Goal: Book appointment/travel/reservation

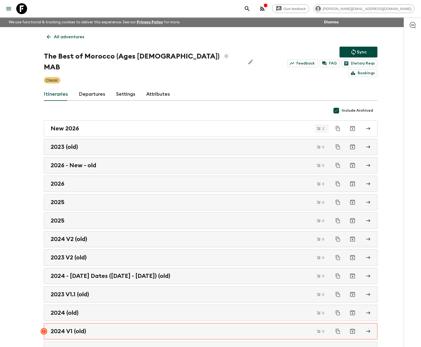
scroll to position [5, 0]
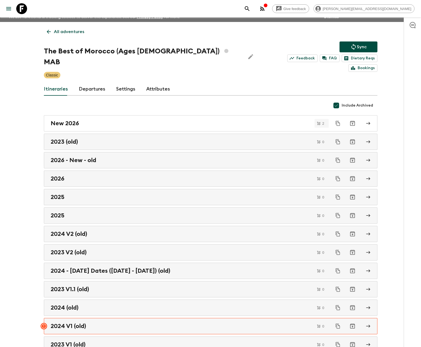
click at [21, 6] on icon at bounding box center [21, 8] width 11 height 11
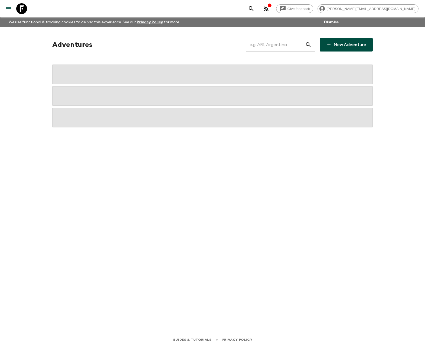
click at [270, 47] on input "text" at bounding box center [275, 44] width 59 height 15
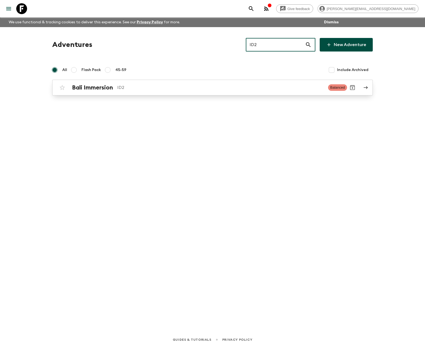
type input "ID2"
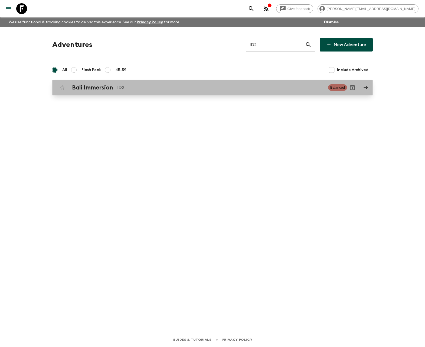
click at [138, 93] on link "Bali Immersion ID2 Balanced" at bounding box center [212, 88] width 321 height 16
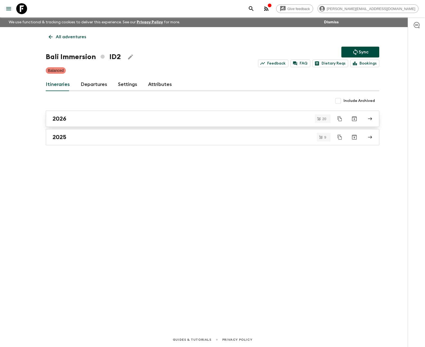
click at [87, 120] on div "2026" at bounding box center [208, 118] width 310 height 7
click at [74, 136] on div "2025" at bounding box center [208, 136] width 310 height 7
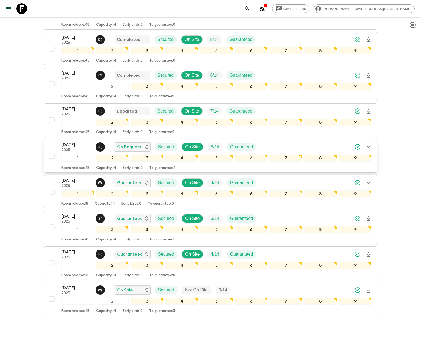
scroll to position [138, 0]
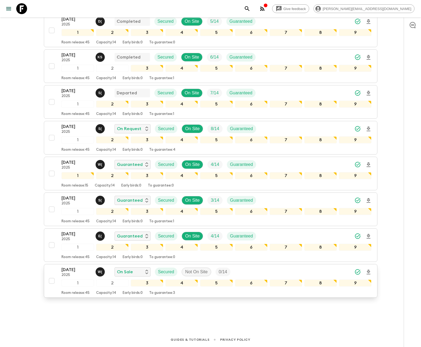
click at [72, 273] on p "2025" at bounding box center [76, 275] width 30 height 4
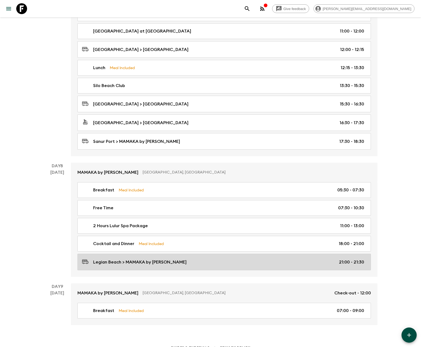
scroll to position [1171, 0]
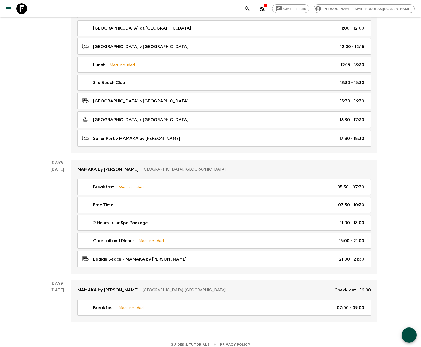
click at [24, 11] on icon at bounding box center [21, 8] width 11 height 11
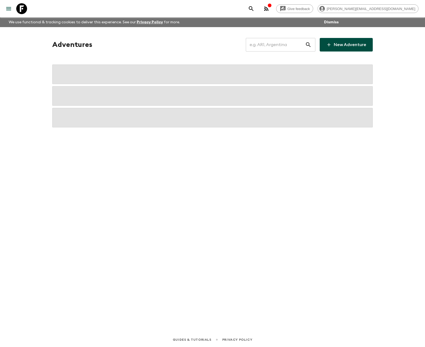
click at [270, 47] on input "text" at bounding box center [275, 44] width 59 height 15
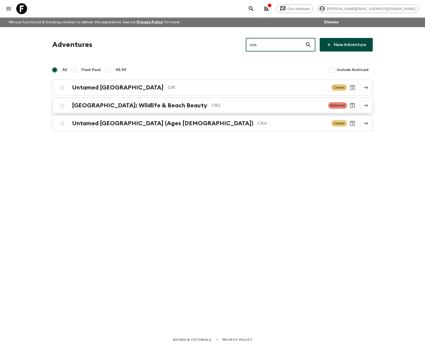
type input "cos"
click at [154, 105] on h2 "[GEOGRAPHIC_DATA]: Wildlife & Beach Beauty" at bounding box center [139, 105] width 135 height 7
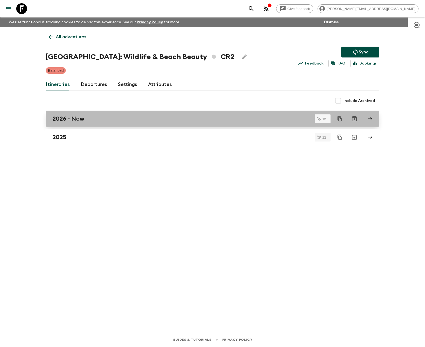
click at [81, 116] on h2 "2026 - New" at bounding box center [69, 118] width 32 height 7
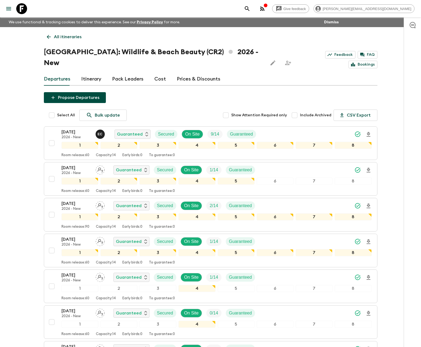
click at [19, 9] on icon at bounding box center [21, 8] width 11 height 11
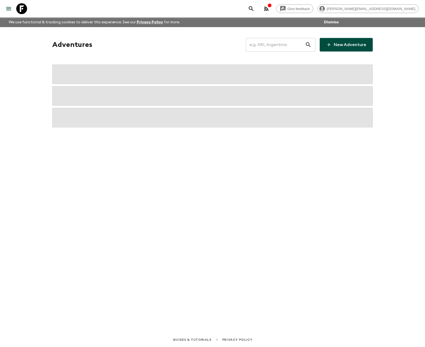
click at [257, 47] on input "text" at bounding box center [275, 44] width 59 height 15
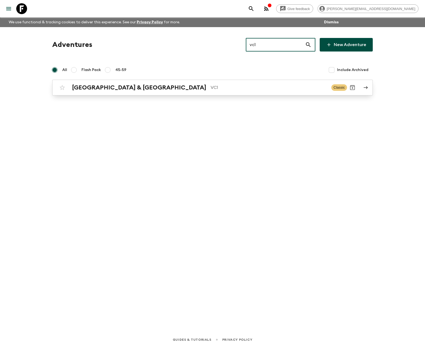
type input "vc1"
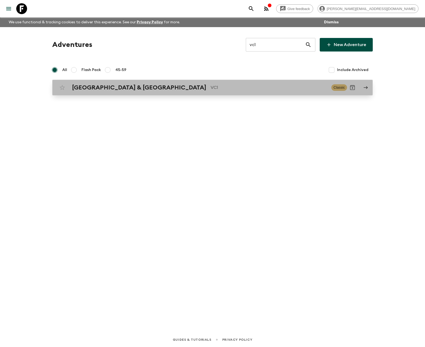
click at [211, 90] on p "VC1" at bounding box center [269, 87] width 116 height 6
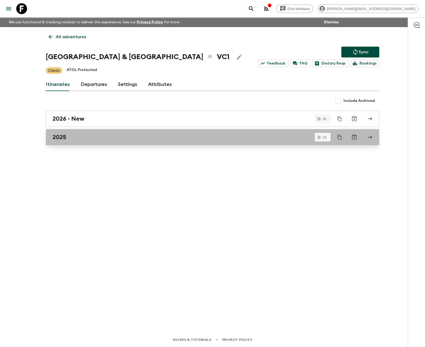
click at [94, 138] on div "2025" at bounding box center [208, 136] width 310 height 7
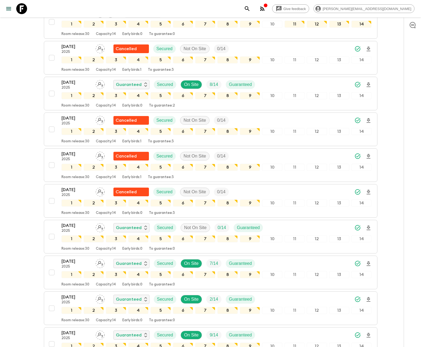
scroll to position [280, 0]
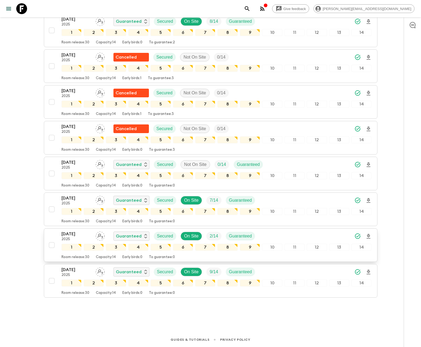
click at [66, 234] on p "[DATE]" at bounding box center [76, 233] width 30 height 6
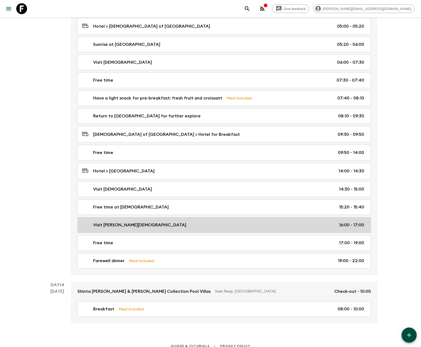
scroll to position [2114, 0]
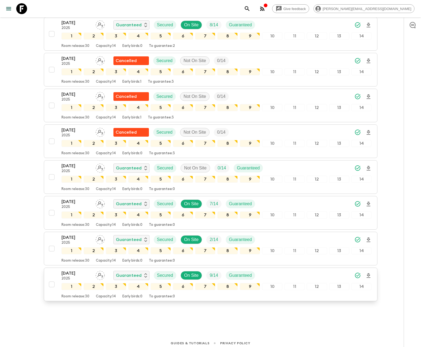
scroll to position [280, 0]
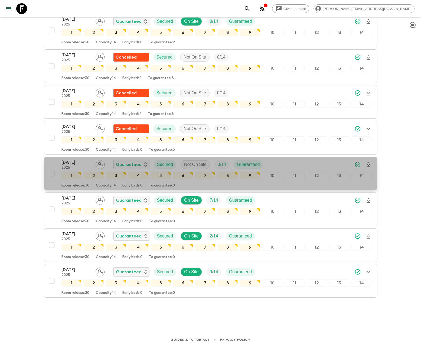
click at [71, 163] on p "[DATE]" at bounding box center [76, 162] width 30 height 6
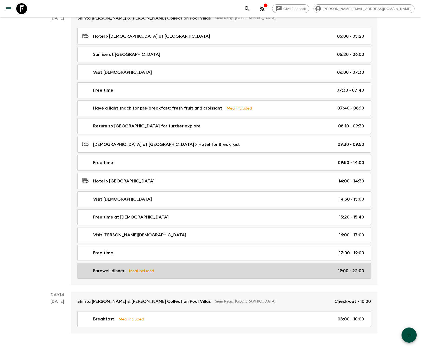
scroll to position [2114, 0]
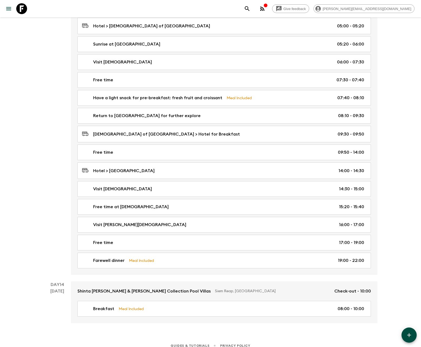
click at [15, 9] on link at bounding box center [21, 8] width 15 height 15
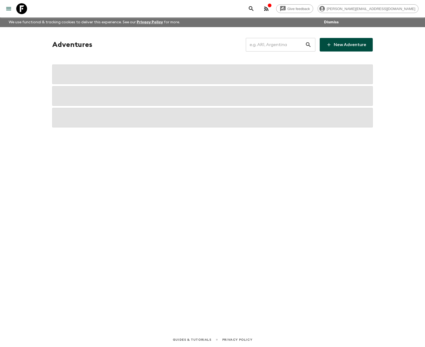
click at [268, 47] on input "text" at bounding box center [275, 44] width 59 height 15
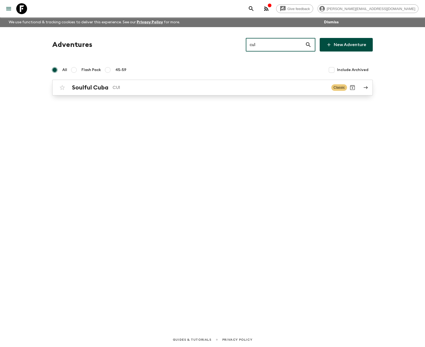
type input "cu1"
click at [132, 85] on p "CU1" at bounding box center [220, 87] width 214 height 6
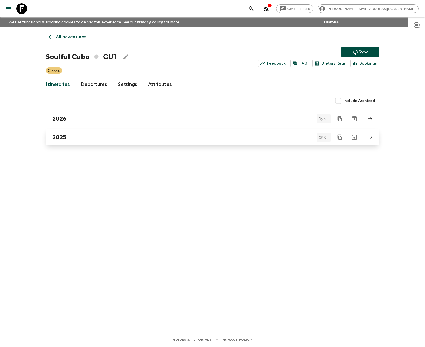
click at [83, 136] on div "2025" at bounding box center [208, 136] width 310 height 7
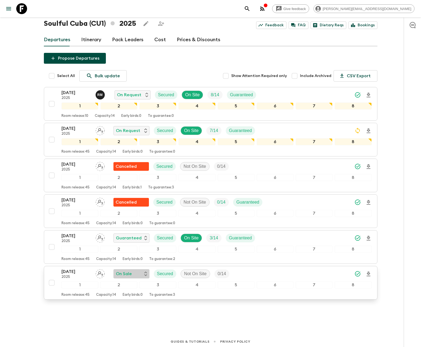
scroll to position [30, 0]
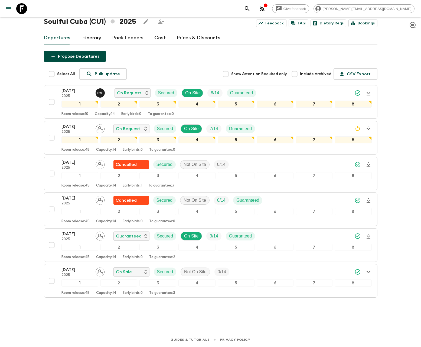
click at [23, 10] on icon at bounding box center [21, 8] width 11 height 11
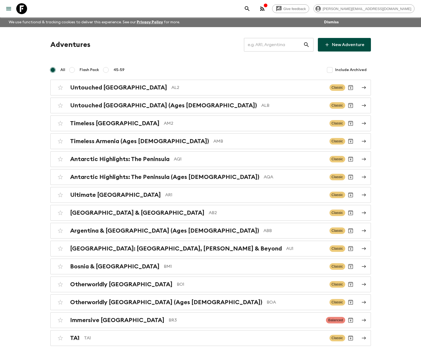
click at [269, 43] on input "text" at bounding box center [273, 44] width 59 height 15
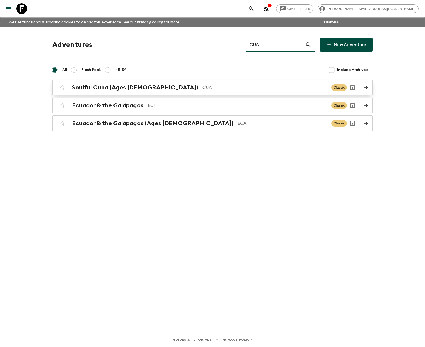
type input "CUA"
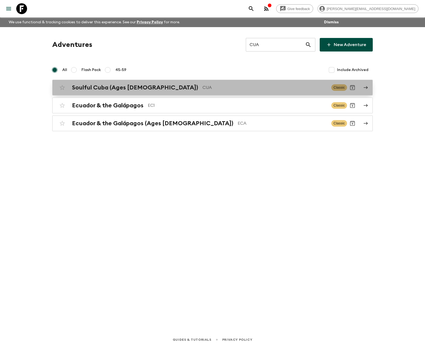
click at [203, 87] on p "CUA" at bounding box center [265, 87] width 125 height 6
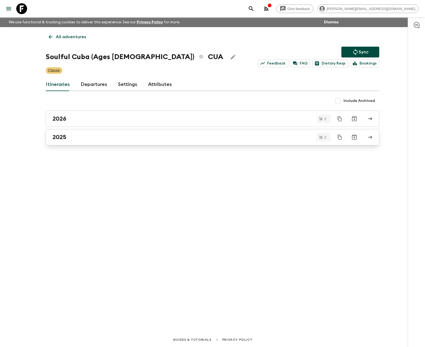
click at [68, 136] on div "2025" at bounding box center [208, 136] width 310 height 7
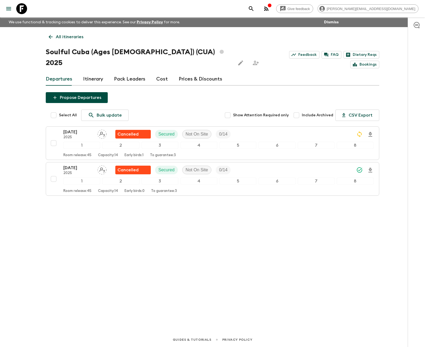
click at [24, 8] on icon at bounding box center [21, 8] width 11 height 11
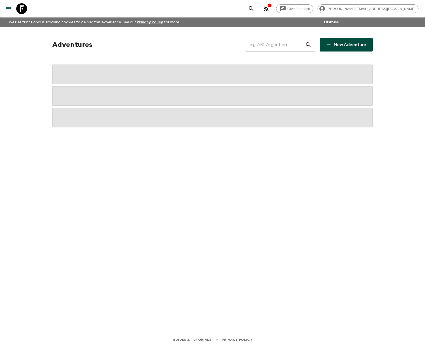
click at [272, 44] on input "text" at bounding box center [275, 44] width 59 height 15
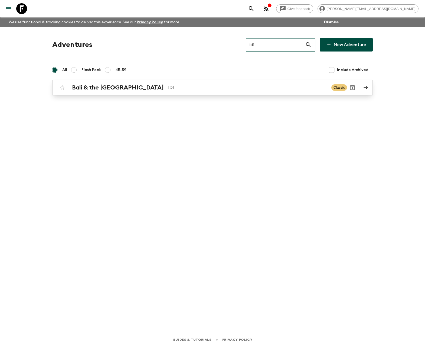
type input "id1"
click at [168, 90] on p "ID1" at bounding box center [247, 87] width 159 height 6
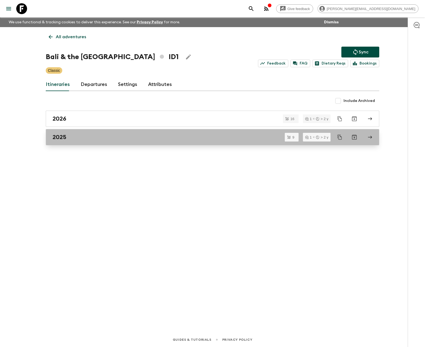
click at [98, 142] on link "2025" at bounding box center [213, 137] width 334 height 16
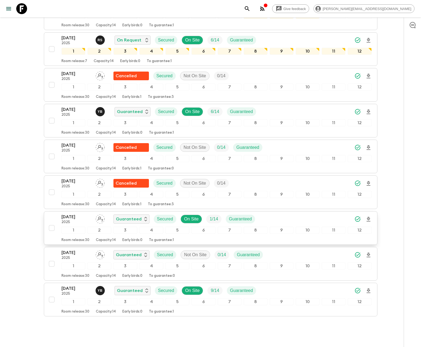
scroll to position [138, 0]
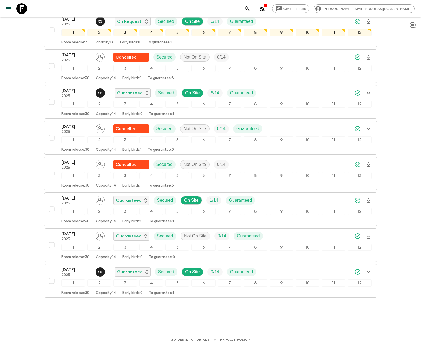
click at [24, 6] on icon at bounding box center [21, 8] width 11 height 11
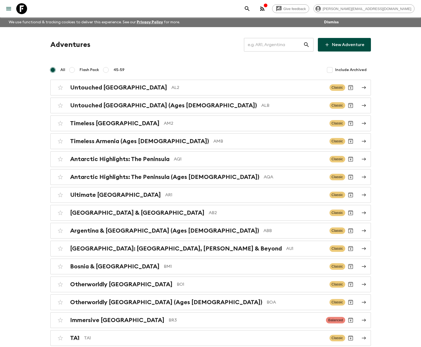
click at [264, 44] on input "text" at bounding box center [273, 44] width 59 height 15
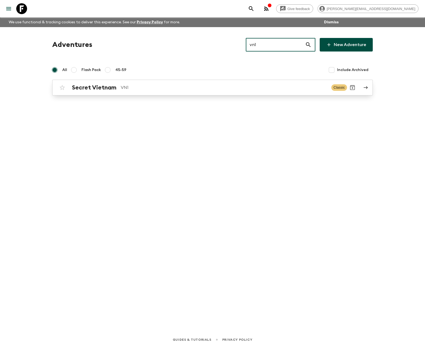
type input "vn1"
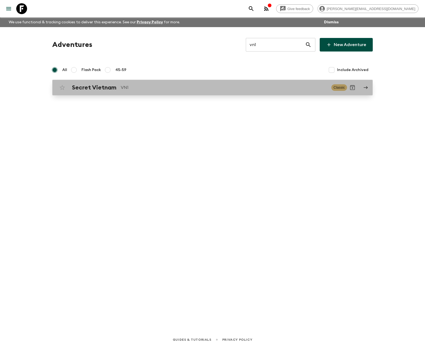
click at [128, 89] on p "VN1" at bounding box center [224, 87] width 206 height 6
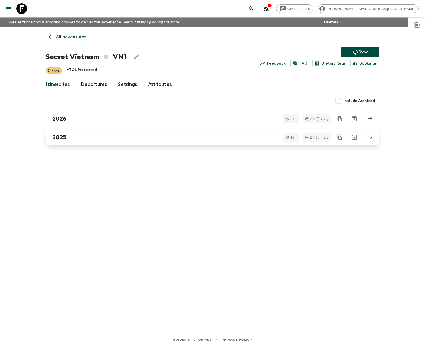
click at [79, 138] on div "2025" at bounding box center [208, 136] width 310 height 7
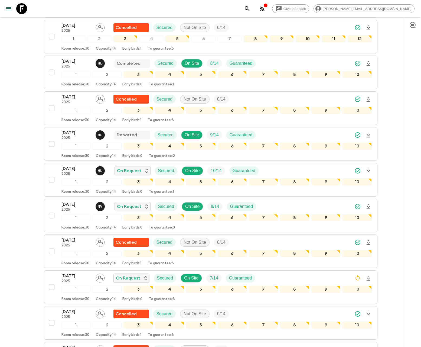
scroll to position [95, 0]
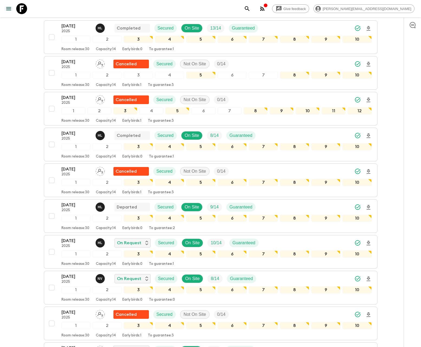
click at [21, 8] on icon at bounding box center [21, 8] width 11 height 11
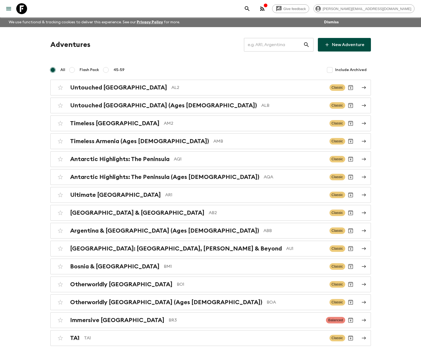
click at [263, 45] on input "text" at bounding box center [273, 44] width 59 height 15
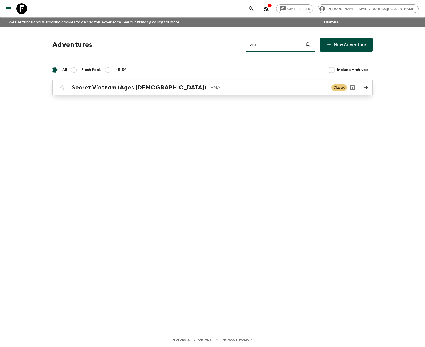
type input "vna"
click at [211, 85] on p "VNA" at bounding box center [269, 87] width 116 height 6
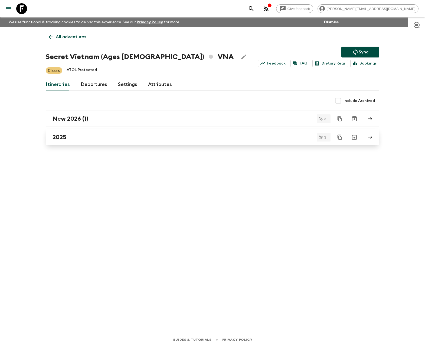
click at [82, 139] on div "2025" at bounding box center [208, 136] width 310 height 7
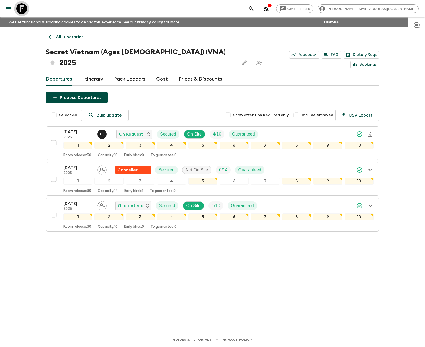
click at [24, 11] on icon at bounding box center [21, 8] width 11 height 11
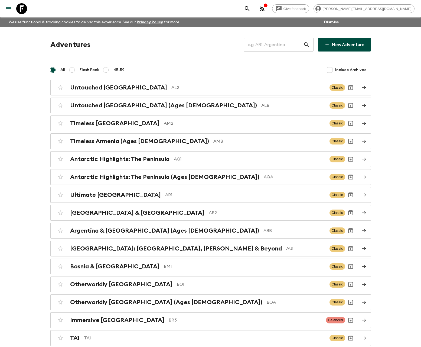
click at [282, 44] on input "text" at bounding box center [273, 44] width 59 height 15
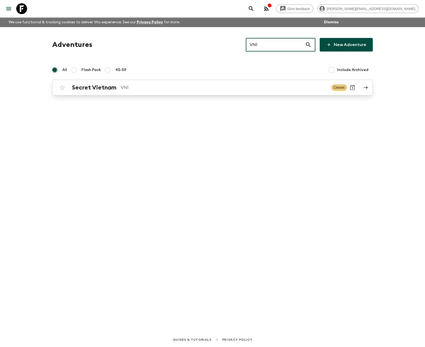
type input "VN1"
click at [184, 86] on p "VN1" at bounding box center [224, 87] width 206 height 6
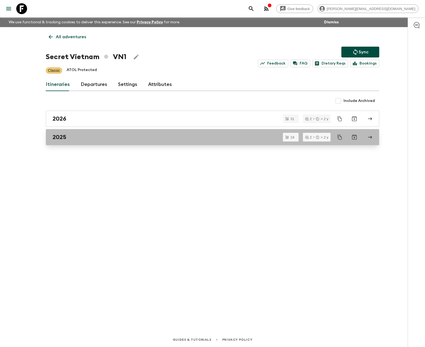
click at [62, 142] on link "2025" at bounding box center [213, 137] width 334 height 16
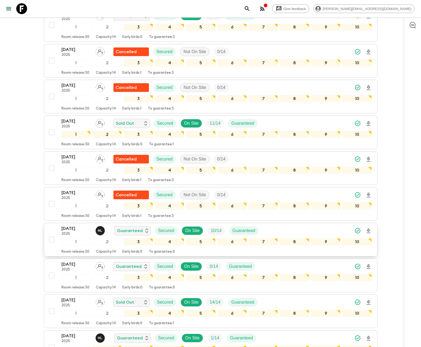
scroll to position [435, 0]
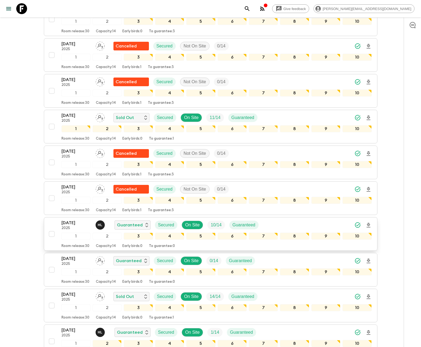
click at [77, 221] on p "[DATE]" at bounding box center [76, 222] width 30 height 6
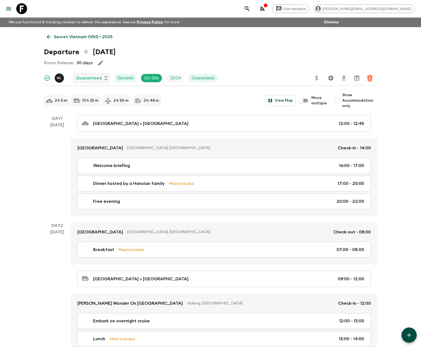
click at [24, 6] on icon at bounding box center [21, 8] width 11 height 11
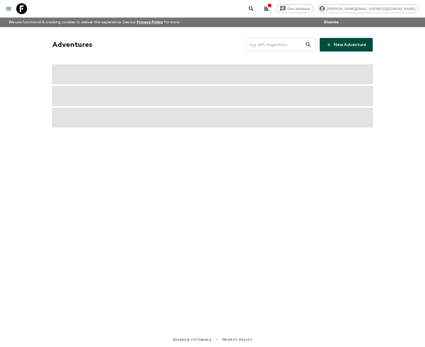
click at [265, 45] on input "text" at bounding box center [275, 44] width 59 height 15
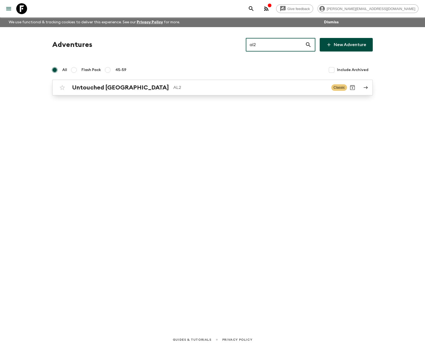
type input "al2"
click at [123, 84] on h2 "Untouched [GEOGRAPHIC_DATA]" at bounding box center [120, 87] width 97 height 7
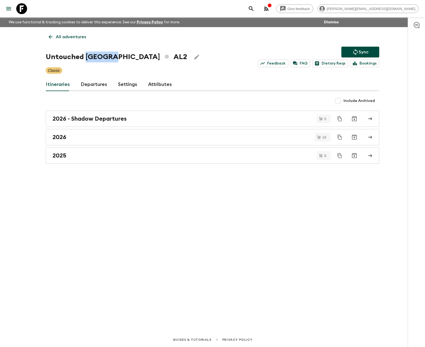
drag, startPoint x: 112, startPoint y: 57, endPoint x: 86, endPoint y: 59, distance: 25.9
click at [86, 59] on h1 "Untouched [GEOGRAPHIC_DATA] AL2" at bounding box center [116, 56] width 141 height 11
copy h1 "[GEOGRAPHIC_DATA]"
